Goal: Ask a question

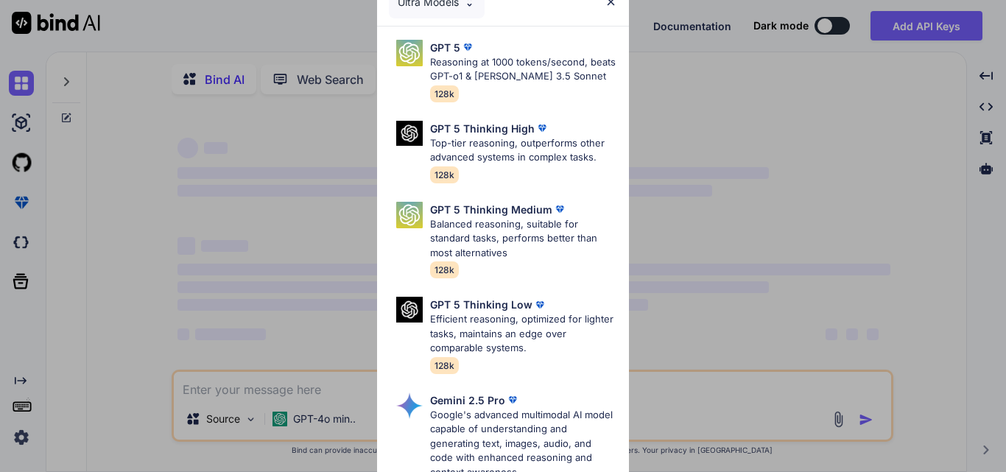
click at [610, 7] on img at bounding box center [611, 2] width 13 height 13
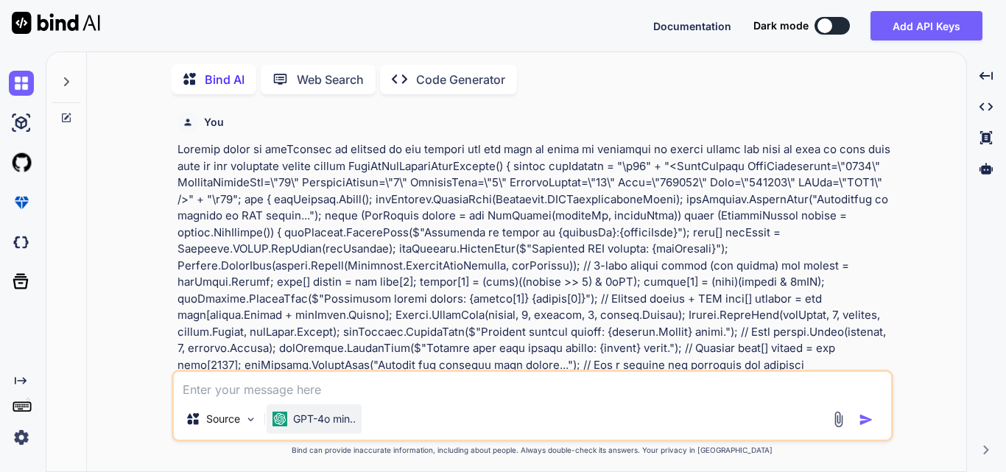
scroll to position [6, 0]
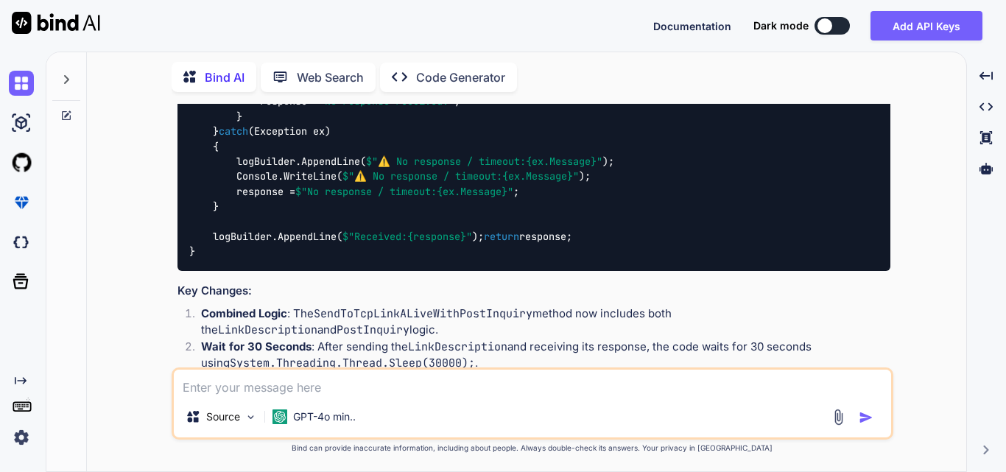
click at [256, 383] on textarea at bounding box center [532, 383] width 717 height 27
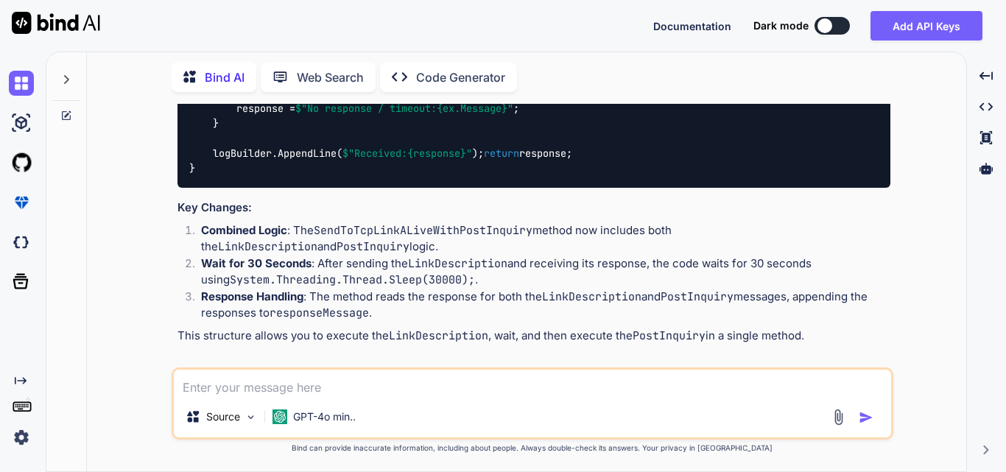
scroll to position [7889, 0]
paste textarea "Subservient"
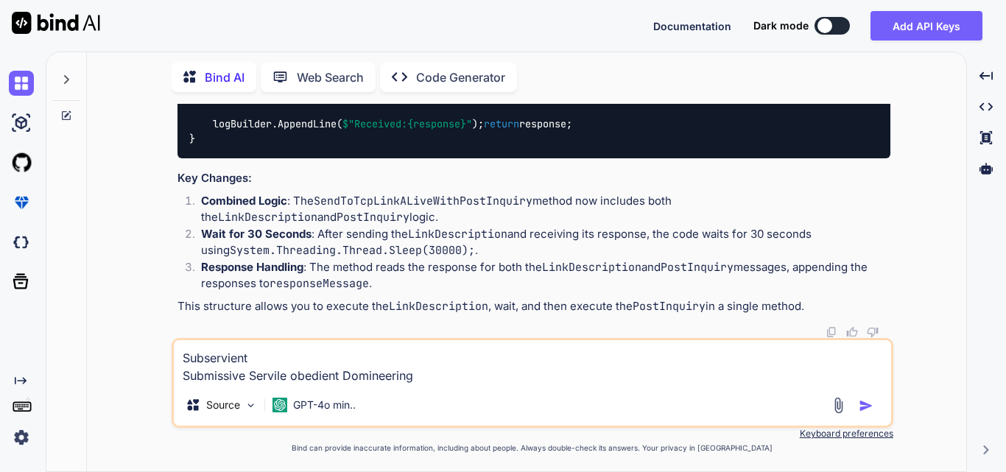
click at [180, 362] on textarea "Subservient Submissive Servile obedient Domineering" at bounding box center [532, 362] width 717 height 44
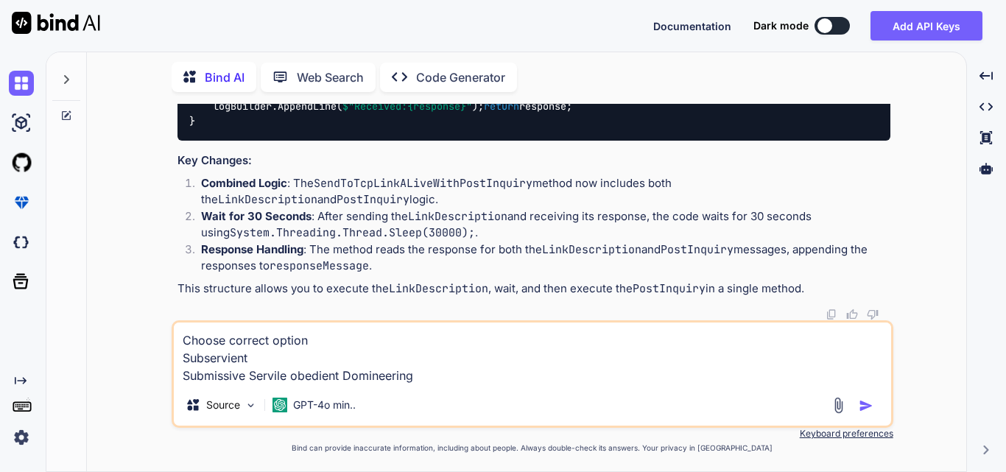
click at [296, 367] on textarea "Choose correct option Subservient Submissive Servile obedient Domineering" at bounding box center [532, 354] width 717 height 62
click at [286, 359] on textarea "Choose correct option Subservient Submissive Servile obedient Domineering" at bounding box center [532, 354] width 717 height 62
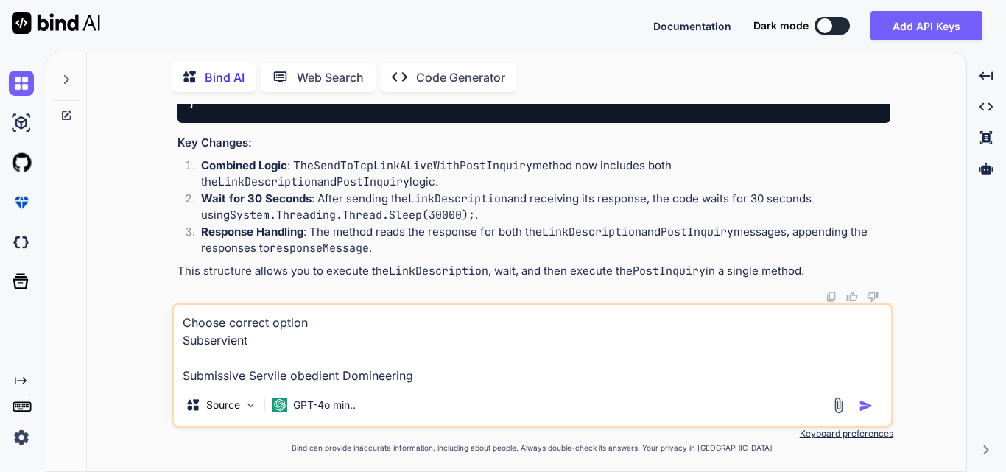
type textarea "Choose correct option Subservient Submissive Servile obedient Domineering"
click at [862, 405] on img "button" at bounding box center [866, 405] width 15 height 15
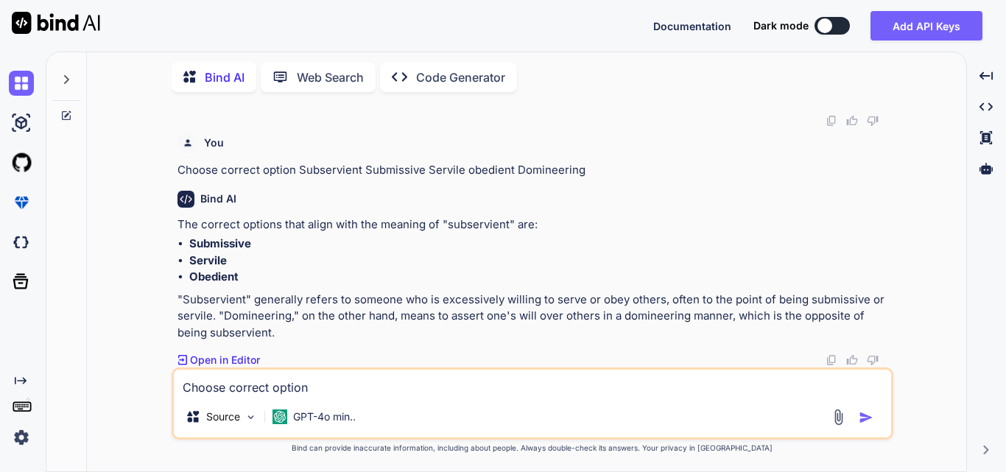
scroll to position [10529, 0]
